Goal: Task Accomplishment & Management: Complete application form

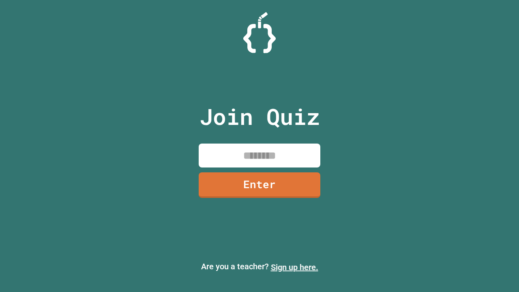
click at [294, 267] on link "Sign up here." at bounding box center [294, 267] width 47 height 10
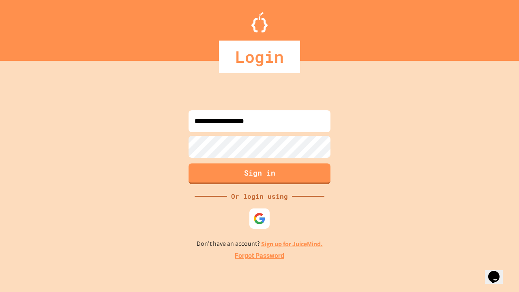
type input "**********"
